Goal: Complete application form

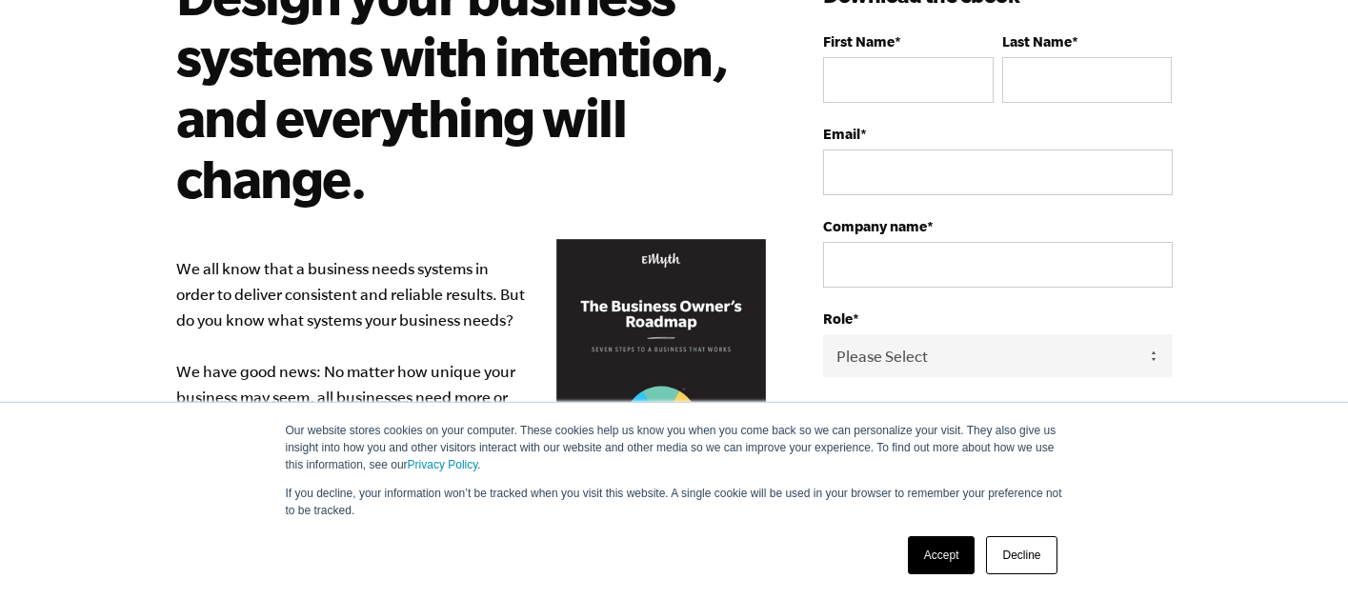
scroll to position [321, 0]
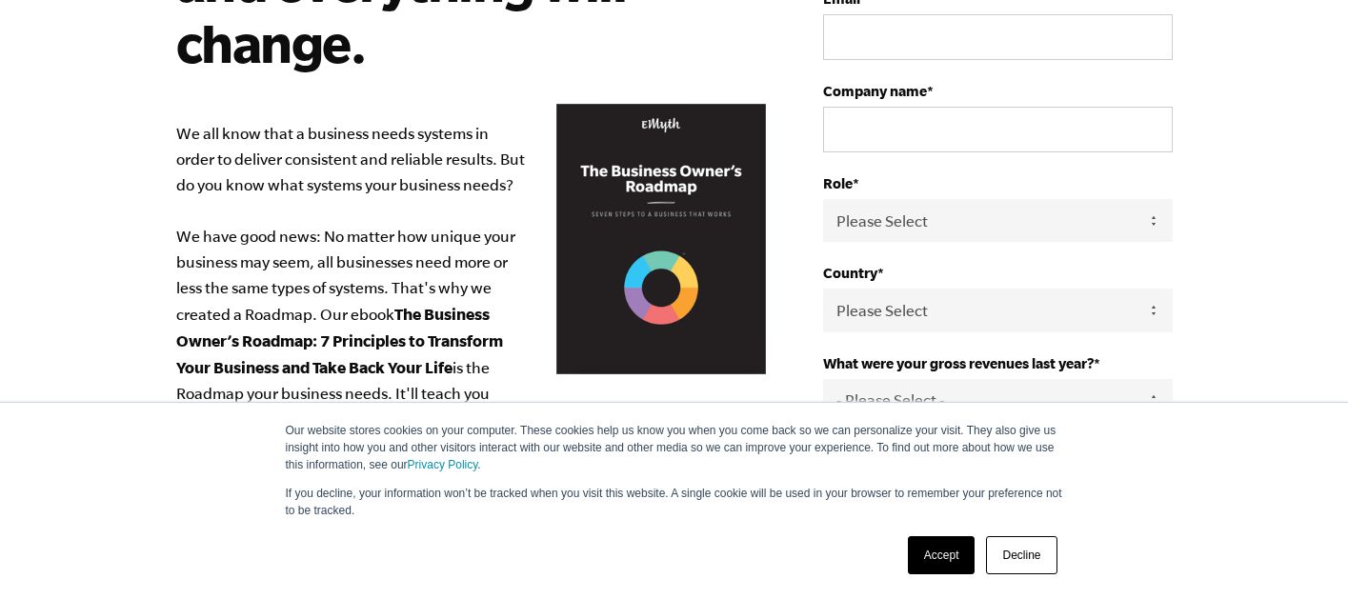
click at [931, 554] on link "Accept" at bounding box center [942, 555] width 68 height 38
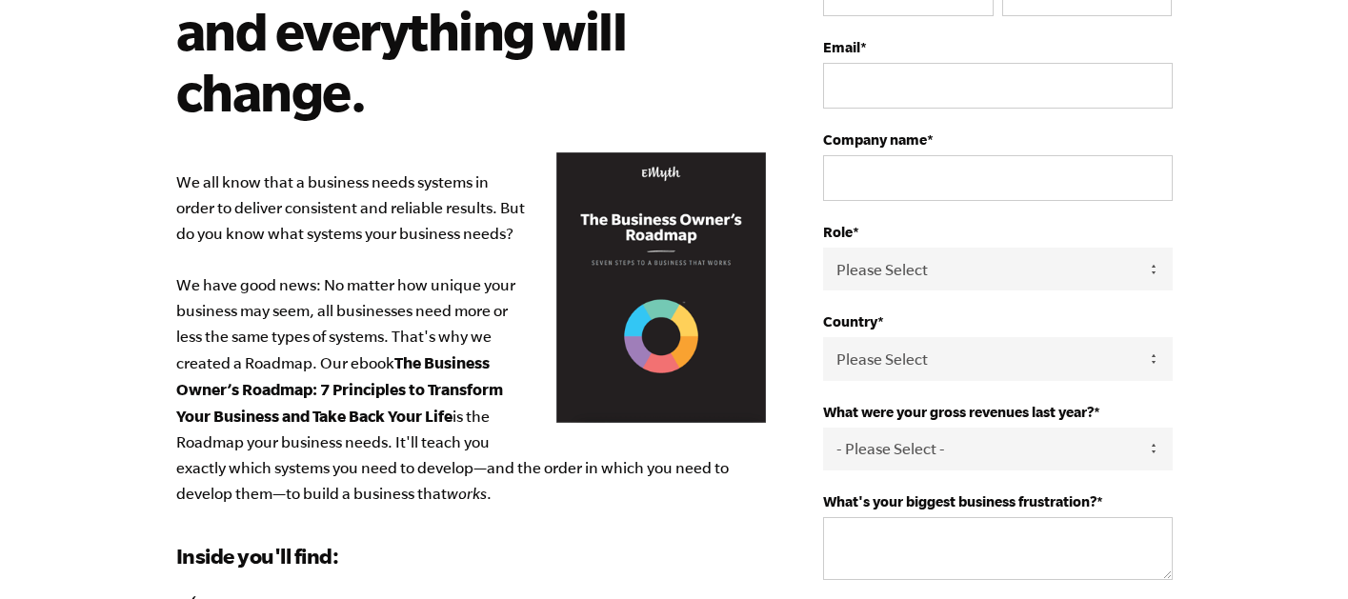
scroll to position [36, 0]
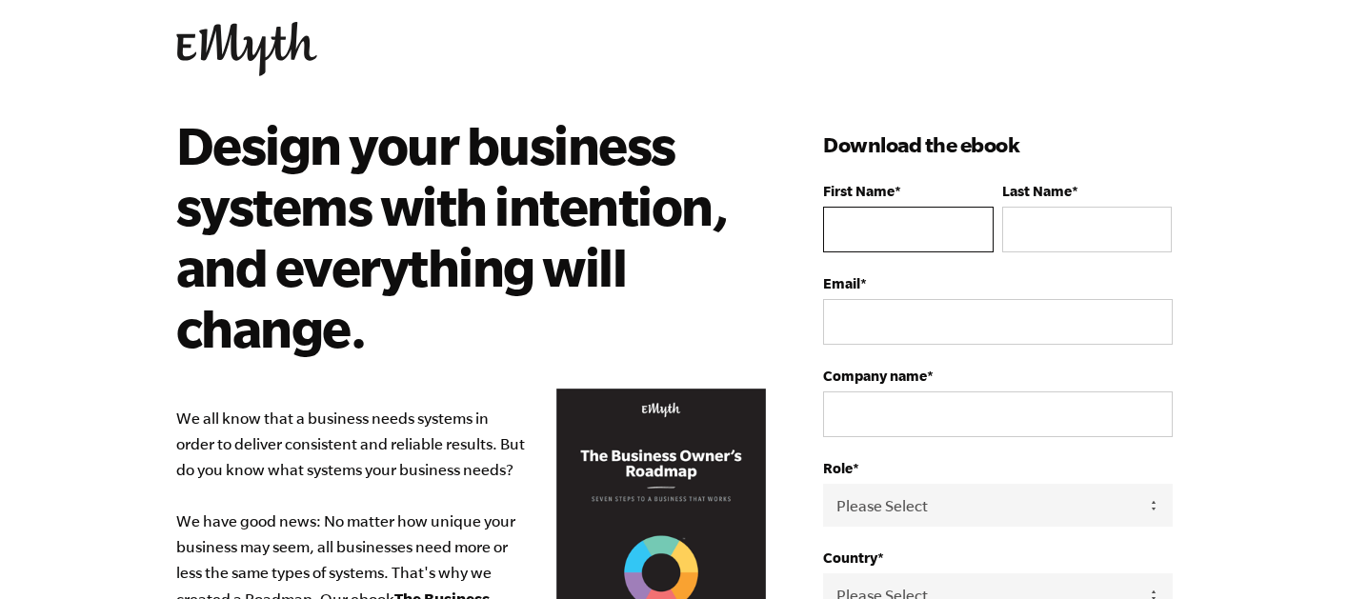
click at [894, 225] on input "First Name *" at bounding box center [908, 230] width 170 height 46
type input "[PERSON_NAME]"
type input "[PERSON_NAME][EMAIL_ADDRESS][DOMAIN_NAME]"
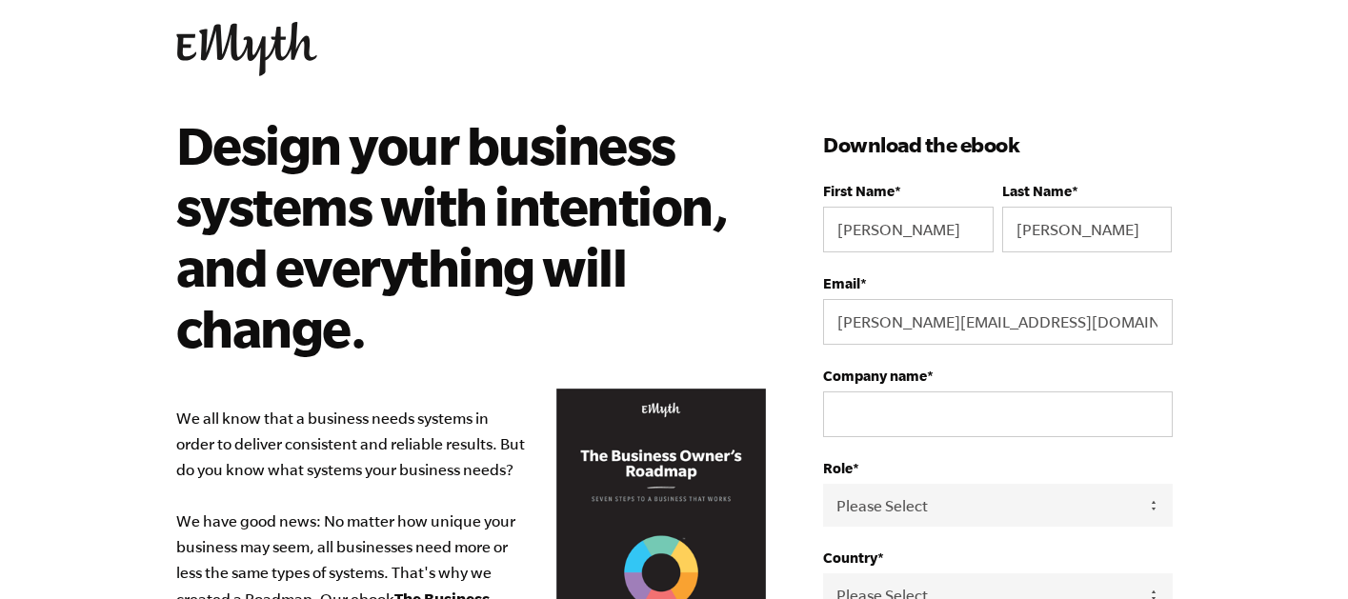
select select "[GEOGRAPHIC_DATA]"
type input "18013908744"
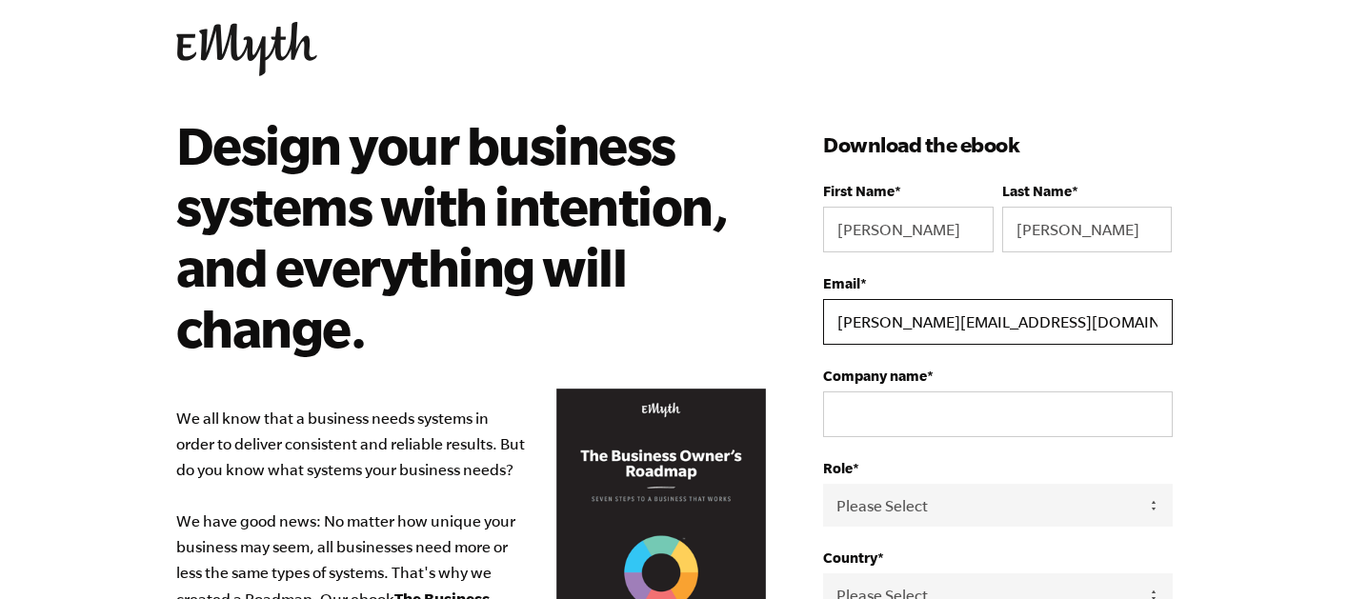
click at [1017, 333] on input "[PERSON_NAME][EMAIL_ADDRESS][DOMAIN_NAME]" at bounding box center [997, 322] width 349 height 46
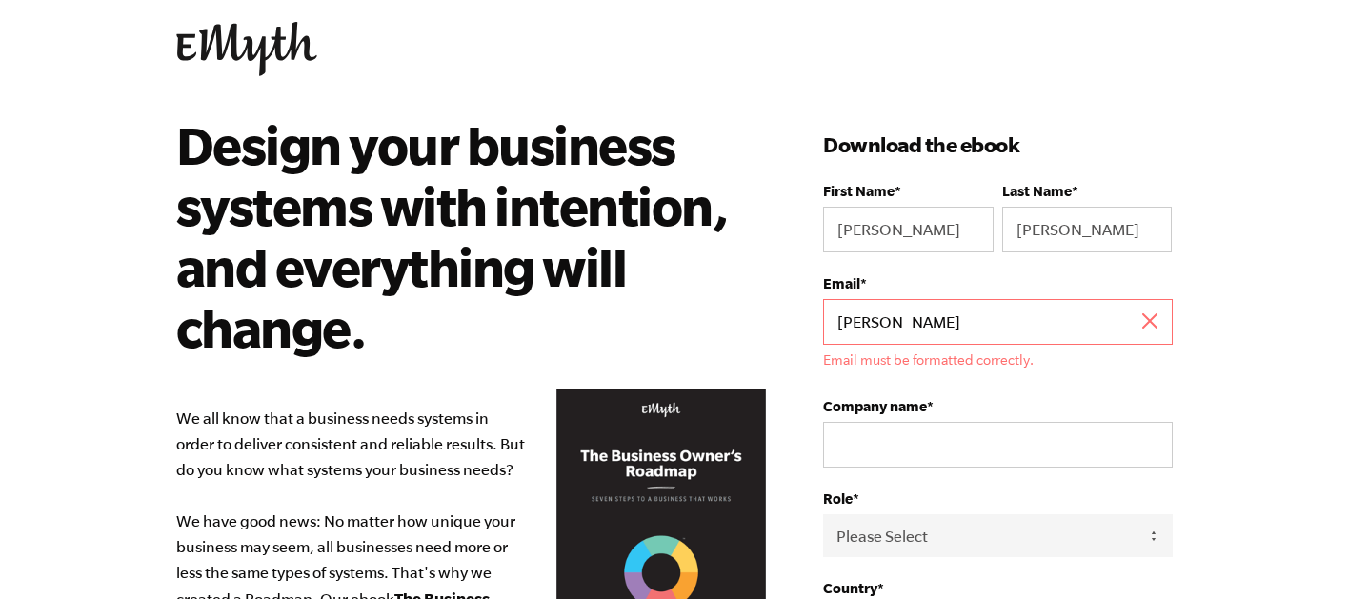
type input "[PERSON_NAME][EMAIL_ADDRESS][DOMAIN_NAME]"
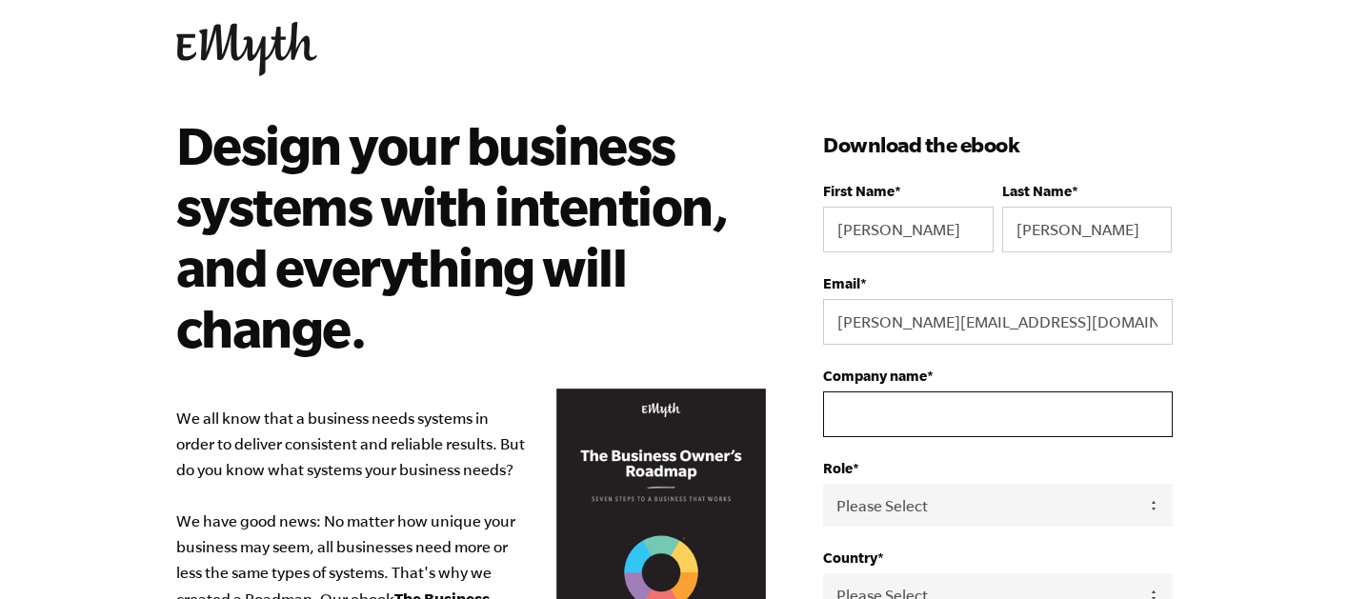
click at [951, 416] on input "Company name *" at bounding box center [997, 415] width 349 height 46
type input "[PERSON_NAME] Plumbing & Heating"
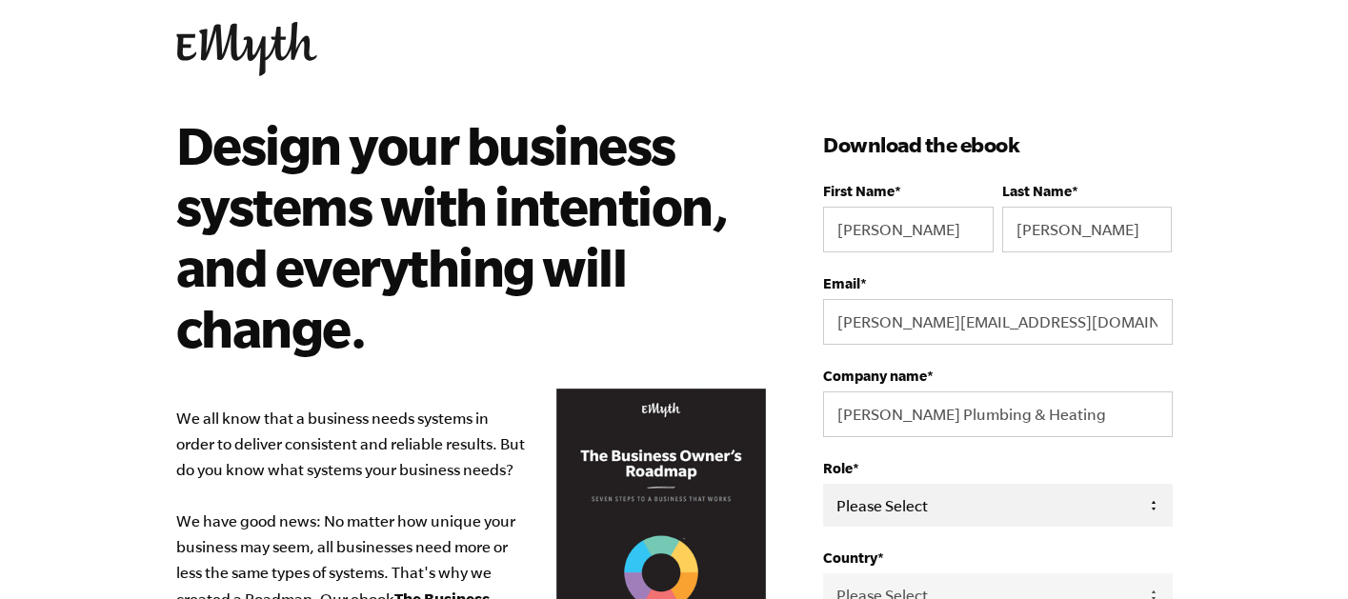
click at [962, 505] on select "Please Select Owner Partner / Co-Owner Executive Employee / Other" at bounding box center [997, 505] width 349 height 43
select select "Executive"
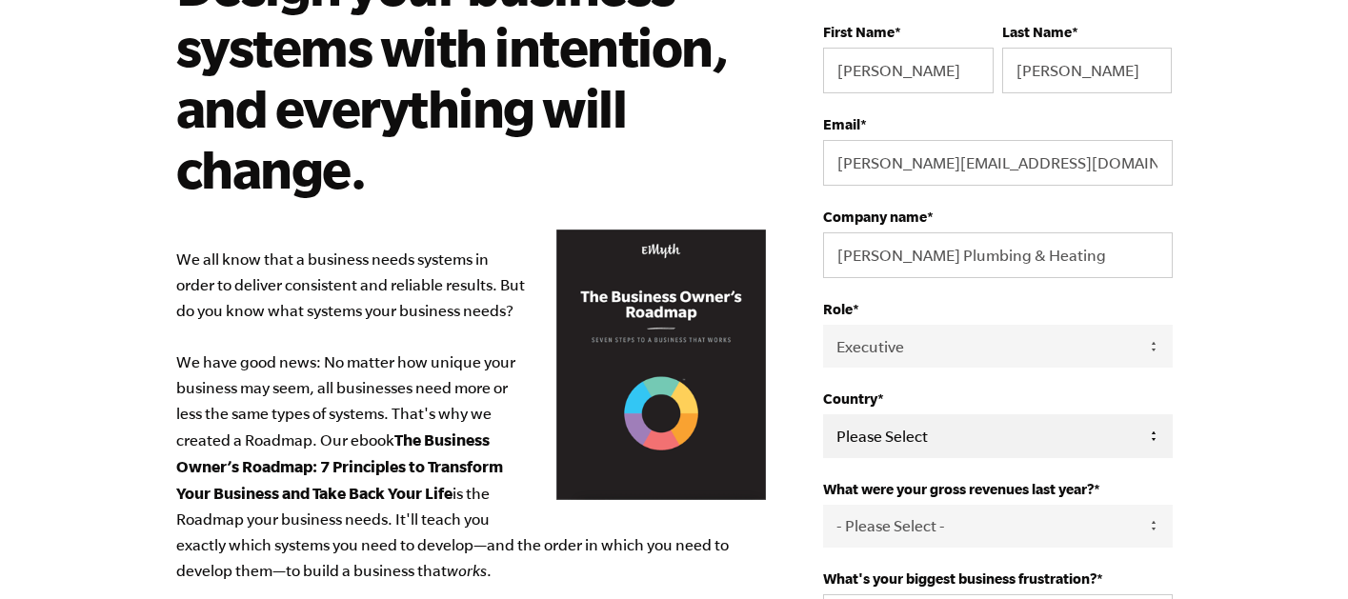
scroll to position [311, 0]
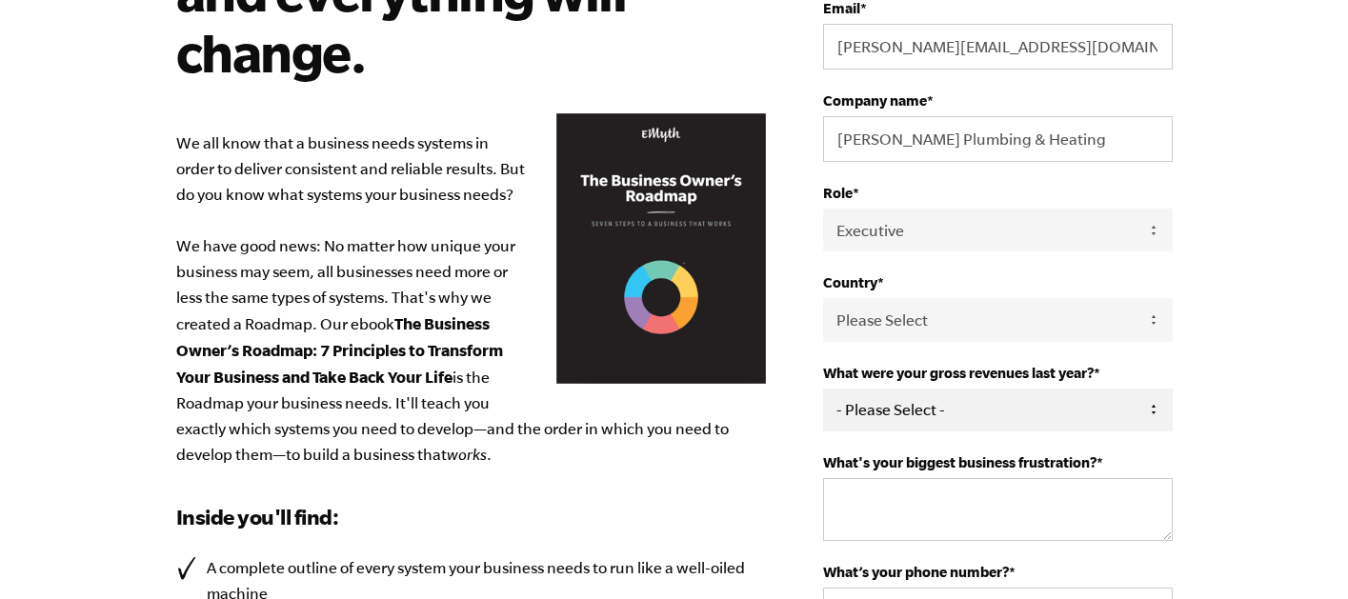
click at [890, 415] on select "- Please Select - 0-75K 76-150K 151-275K 276-500K 501-750K 751-1M 1-2.5M 2.5-5M…" at bounding box center [997, 410] width 349 height 43
select select "10M+"
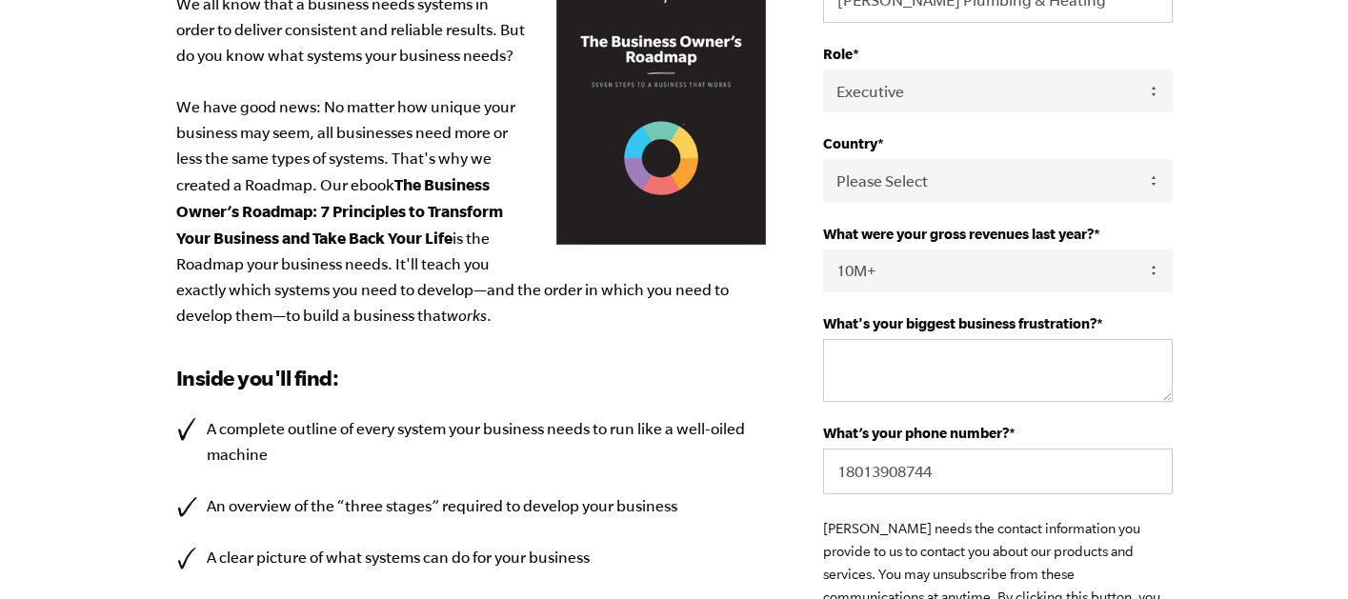
scroll to position [453, 0]
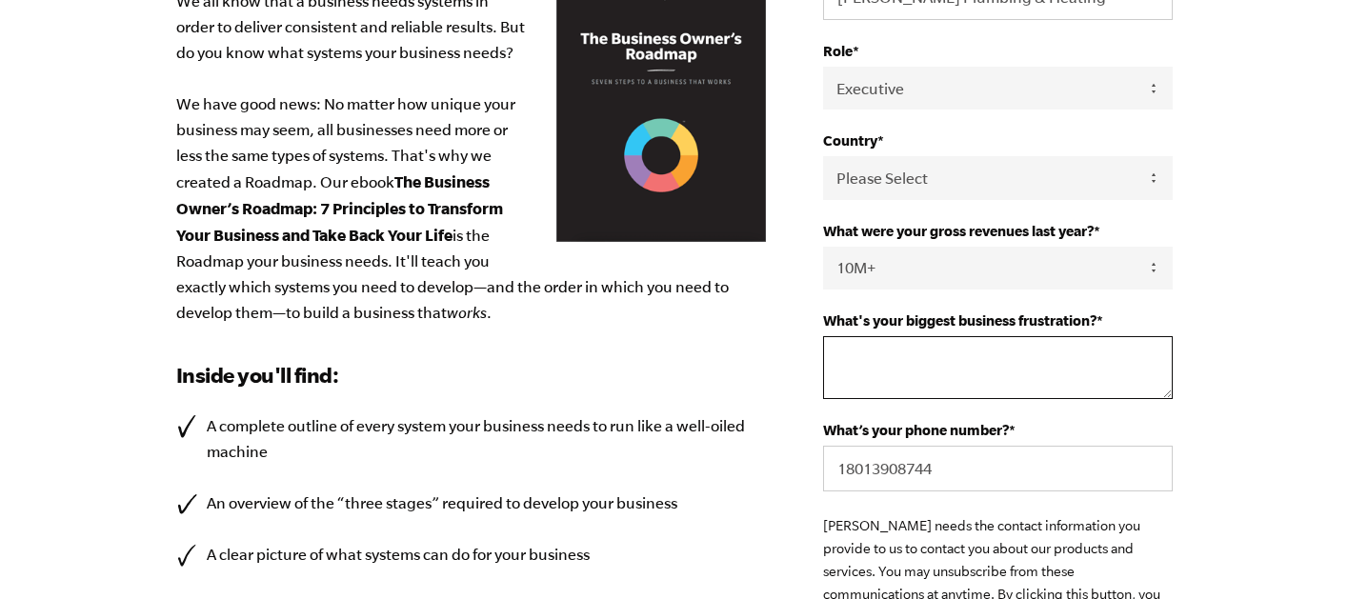
click at [914, 372] on textarea "What's your biggest business frustration? *" at bounding box center [997, 367] width 349 height 63
type textarea "A"
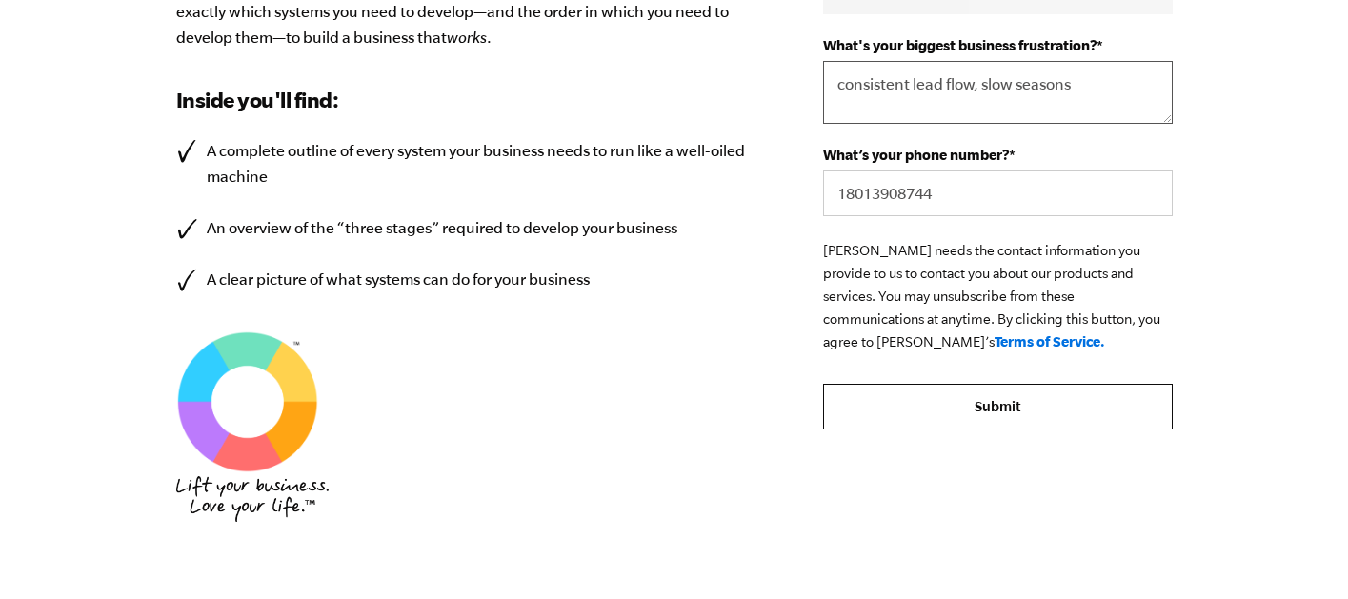
type textarea "consistent lead flow, slow seasons"
click at [1020, 412] on input "Submit" at bounding box center [997, 407] width 349 height 46
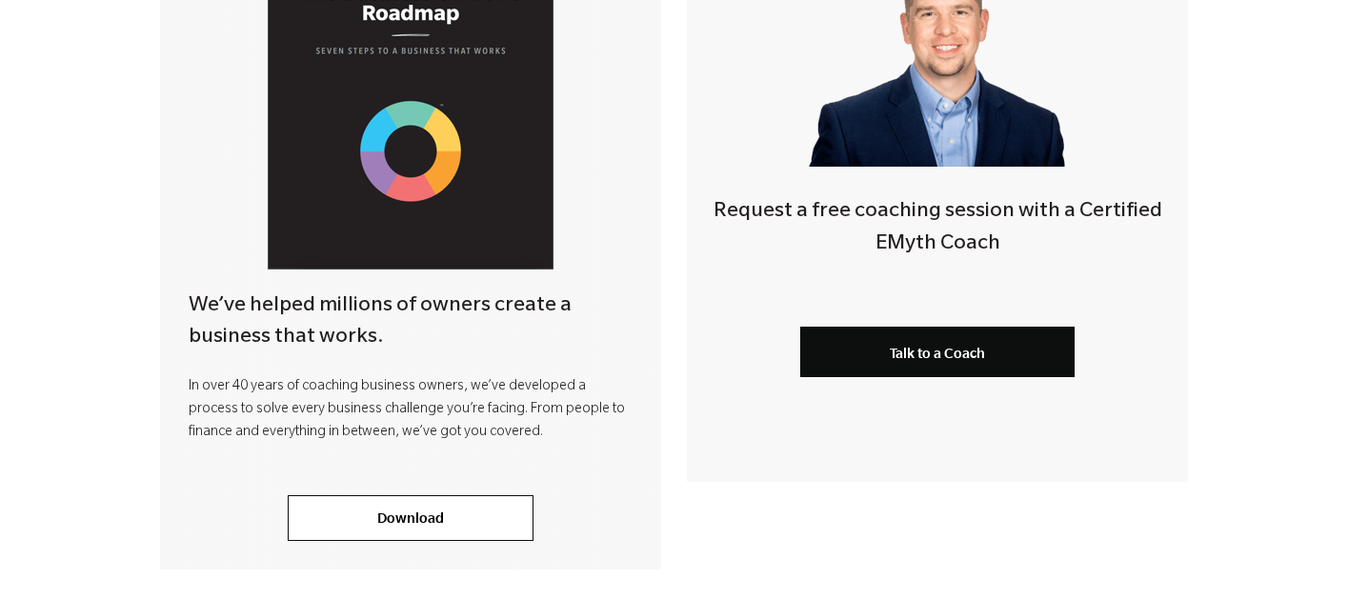
scroll to position [634, 0]
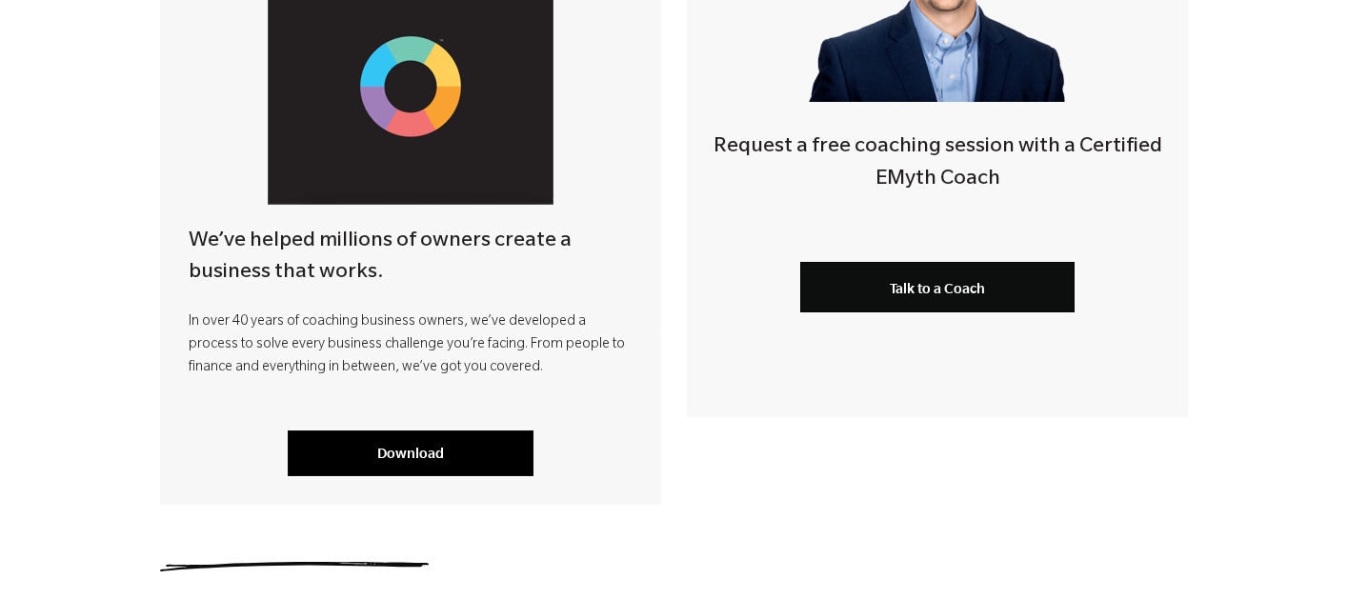
click at [432, 468] on link "Download" at bounding box center [411, 454] width 246 height 46
